Goal: Task Accomplishment & Management: Manage account settings

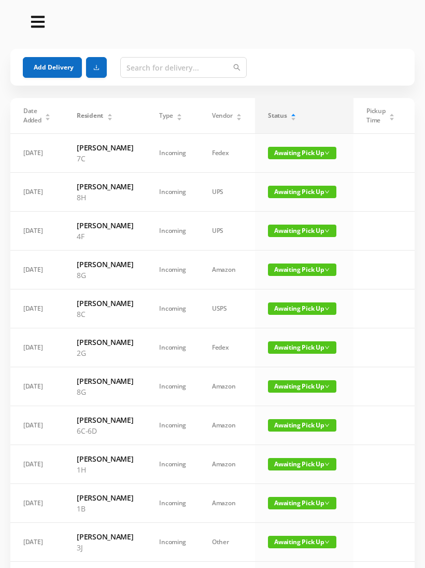
scroll to position [-15, 0]
click at [296, 237] on span "Awaiting Pick Up" at bounding box center [302, 231] width 68 height 12
click at [290, 284] on link "Picked Up" at bounding box center [295, 283] width 67 height 17
click at [292, 315] on span "Awaiting Pick Up" at bounding box center [302, 308] width 68 height 12
click at [290, 369] on link "Picked Up" at bounding box center [295, 372] width 67 height 17
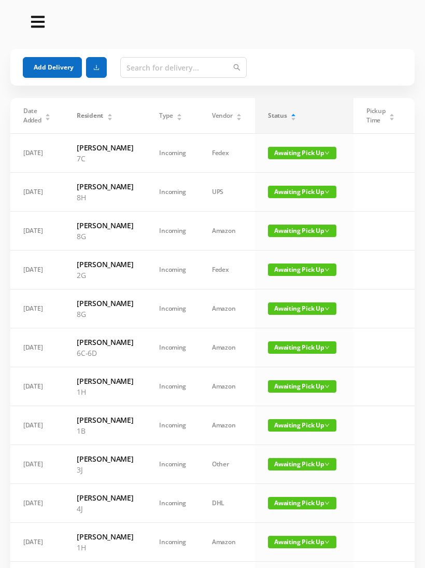
scroll to position [0, 0]
click at [295, 393] on span "Awaiting Pick Up" at bounding box center [302, 386] width 68 height 12
click at [293, 453] on link "Picked Up" at bounding box center [295, 450] width 67 height 17
click at [297, 470] on span "Awaiting Pick Up" at bounding box center [302, 464] width 68 height 12
click at [293, 535] on link "Picked Up" at bounding box center [295, 539] width 67 height 17
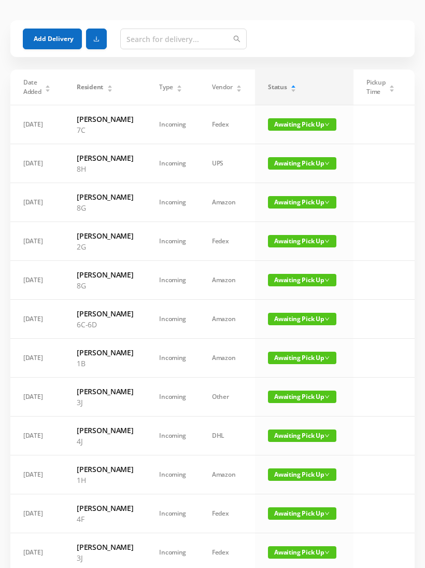
scroll to position [43, 0]
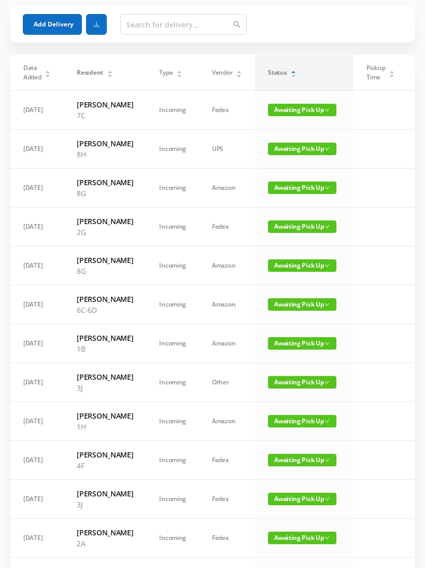
click at [307, 466] on span "Awaiting Pick Up" at bounding box center [302, 460] width 68 height 12
click at [292, 543] on link "Picked Up" at bounding box center [295, 545] width 67 height 17
click at [295, 427] on span "Awaiting Pick Up" at bounding box center [302, 421] width 68 height 12
click at [286, 497] on link "Picked Up" at bounding box center [295, 496] width 67 height 17
click at [300, 427] on span "Awaiting Pick Up" at bounding box center [302, 421] width 68 height 12
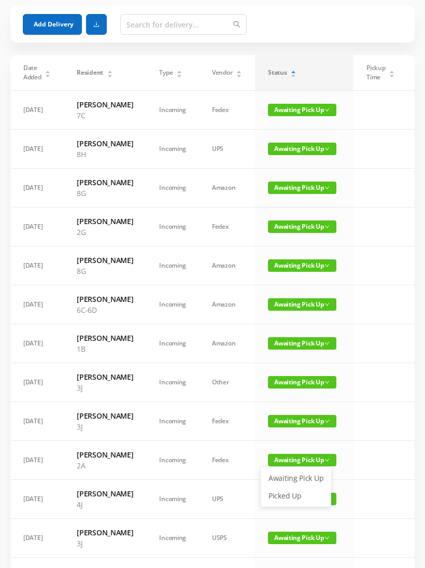
click at [290, 497] on link "Picked Up" at bounding box center [295, 496] width 67 height 17
click at [299, 389] on span "Awaiting Pick Up" at bounding box center [302, 382] width 68 height 12
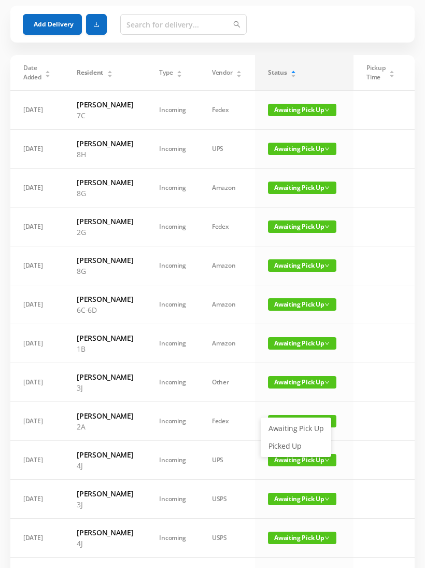
click at [290, 449] on link "Picked Up" at bounding box center [295, 446] width 67 height 17
click at [297, 466] on span "Awaiting Pick Up" at bounding box center [302, 460] width 68 height 12
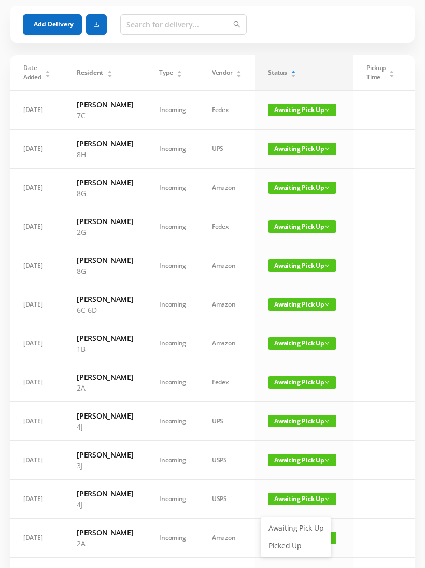
click at [294, 544] on link "Picked Up" at bounding box center [295, 545] width 67 height 17
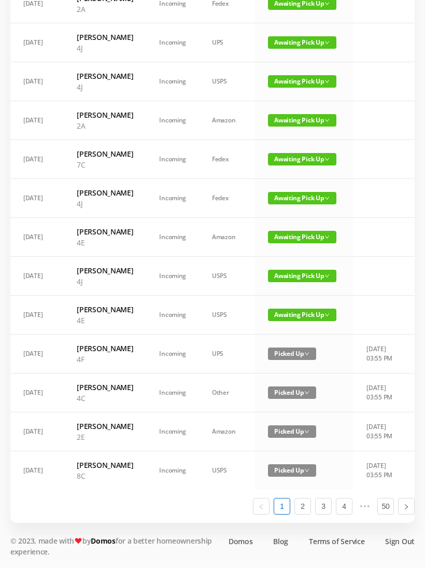
scroll to position [539, 0]
click at [307, 515] on link "2" at bounding box center [303, 507] width 16 height 16
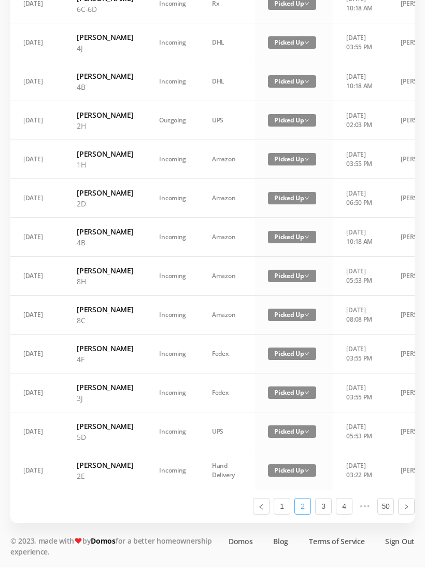
scroll to position [577, 0]
click at [326, 515] on link "3" at bounding box center [324, 507] width 16 height 16
